Goal: Book appointment/travel/reservation

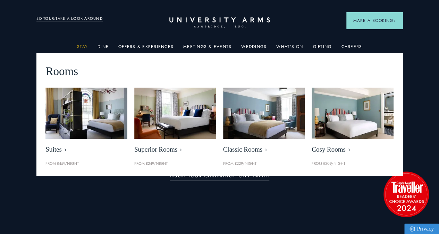
click at [84, 47] on link "Stay" at bounding box center [82, 48] width 11 height 9
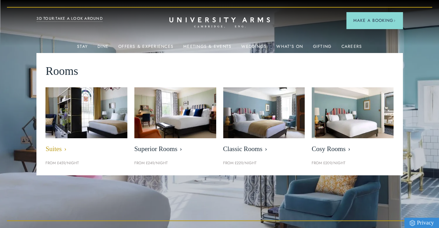
click at [73, 113] on img at bounding box center [87, 113] width 94 height 59
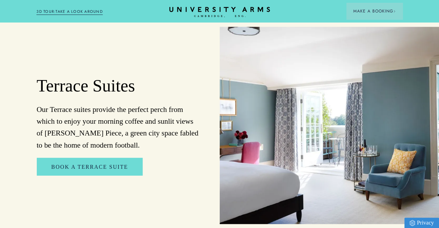
scroll to position [764, 0]
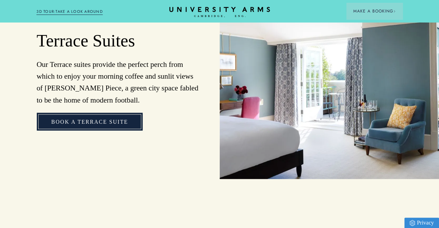
click at [91, 131] on link "Book a Terrace Suite" at bounding box center [90, 122] width 106 height 18
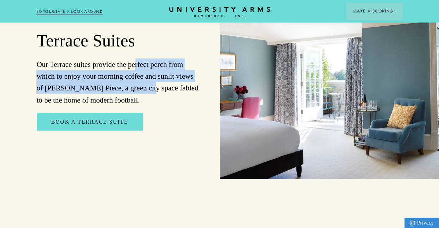
drag, startPoint x: 136, startPoint y: 97, endPoint x: 136, endPoint y: 120, distance: 23.3
click at [136, 106] on p "Our Terrace suites provide the perfect perch from which to enjoy your morning c…" at bounding box center [117, 83] width 162 height 48
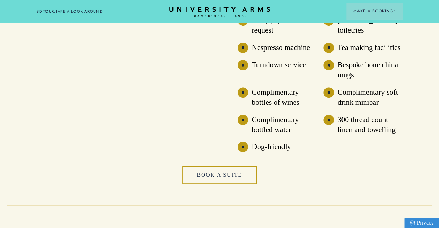
scroll to position [1458, 0]
